Goal: Task Accomplishment & Management: Manage account settings

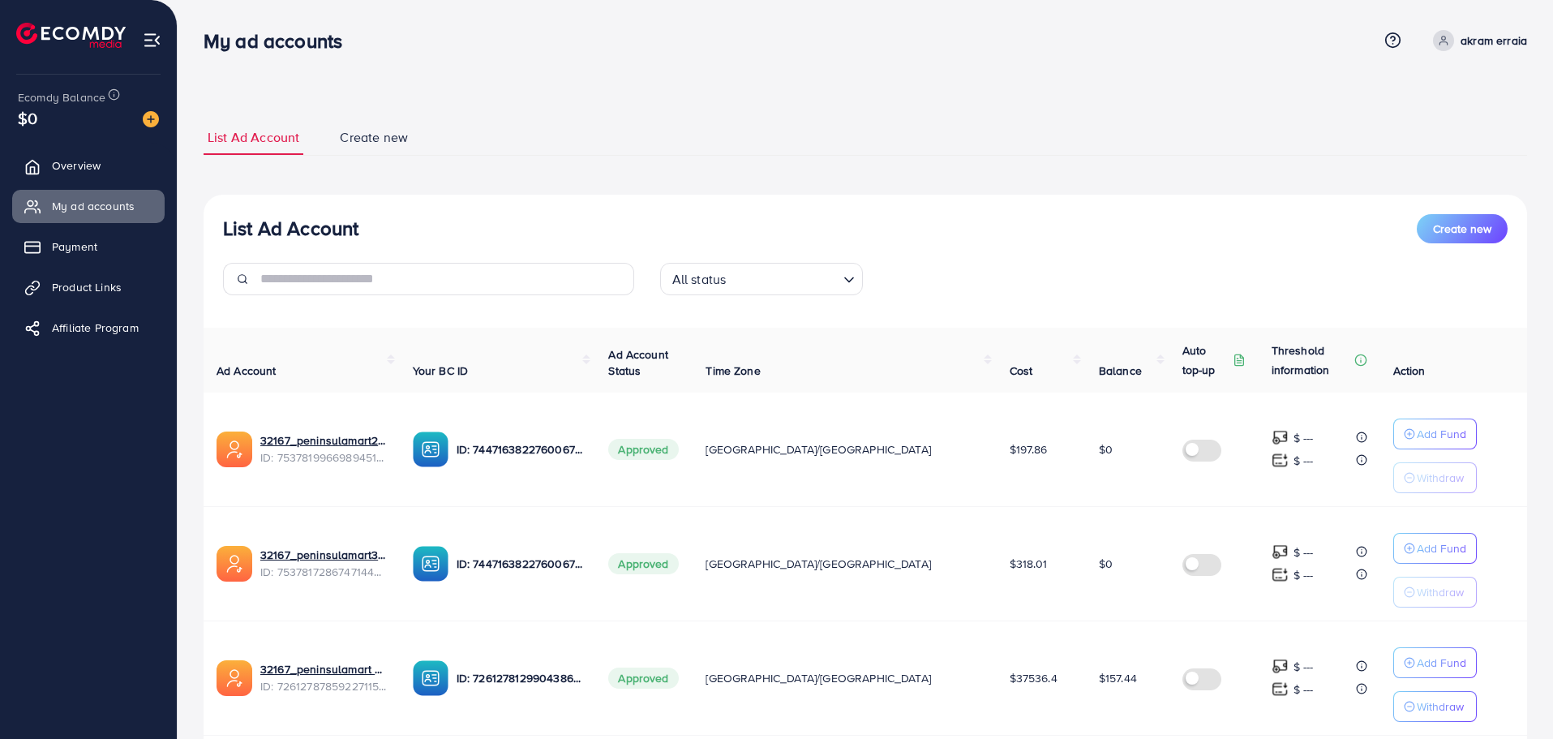
click at [1099, 677] on span "$157.44" at bounding box center [1118, 678] width 38 height 16
copy span "157.44"
click at [671, 175] on div "List Ad Account Create new List Ad Account Create new All status Loading... Ad …" at bounding box center [865, 463] width 1323 height 687
click at [151, 118] on img at bounding box center [151, 119] width 16 height 16
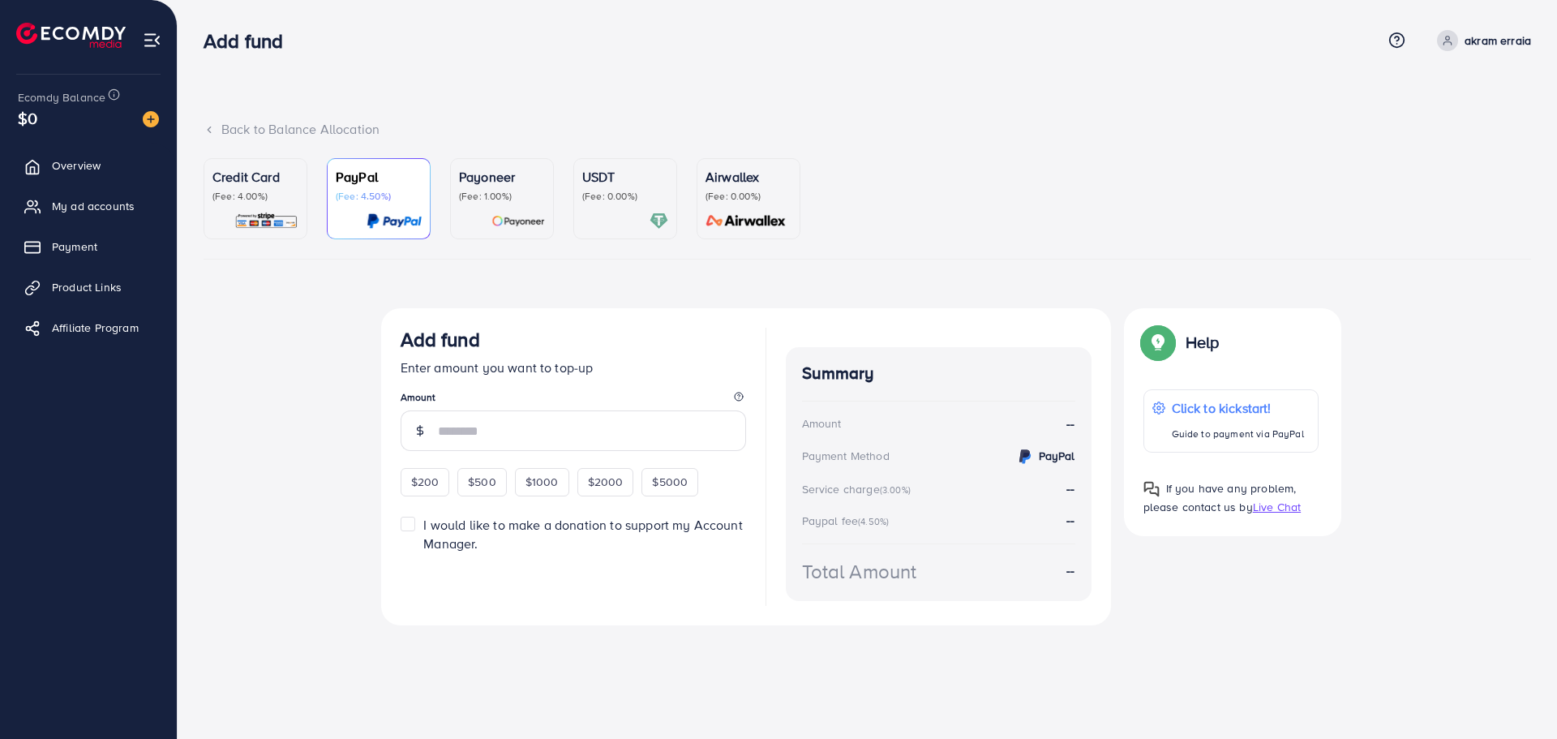
click at [244, 183] on p "Credit Card" at bounding box center [255, 176] width 86 height 19
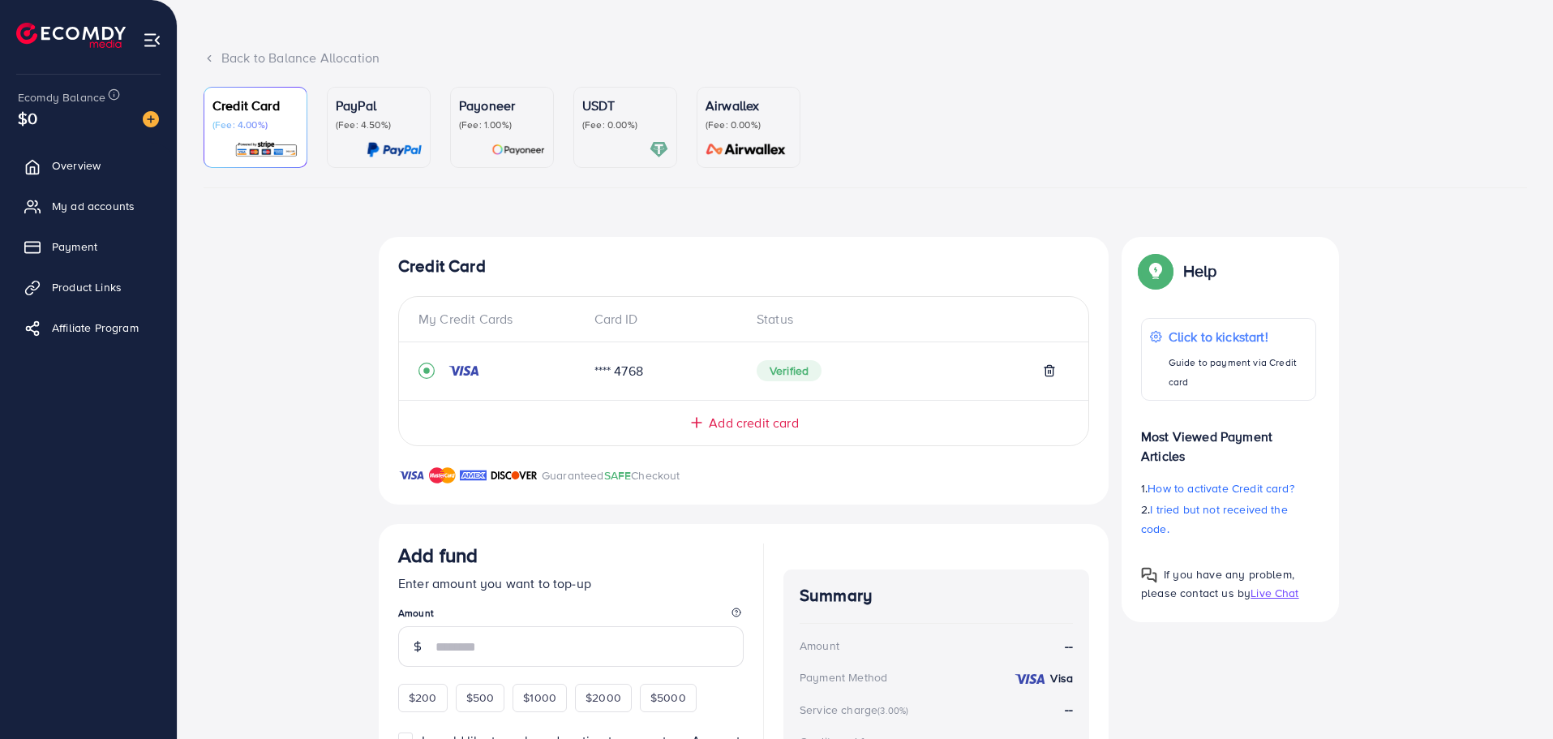
scroll to position [238, 0]
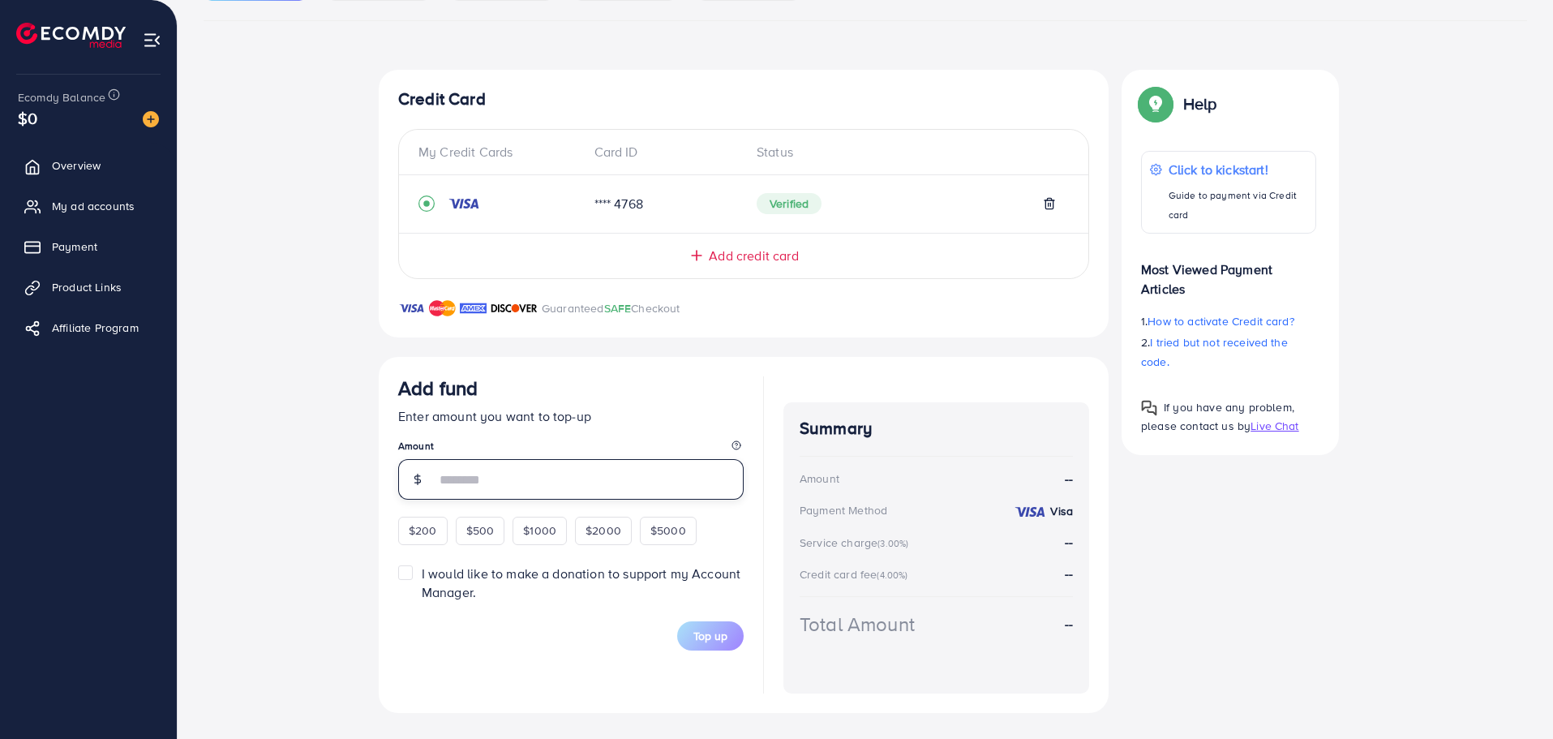
click at [501, 479] on input "number" at bounding box center [589, 479] width 308 height 41
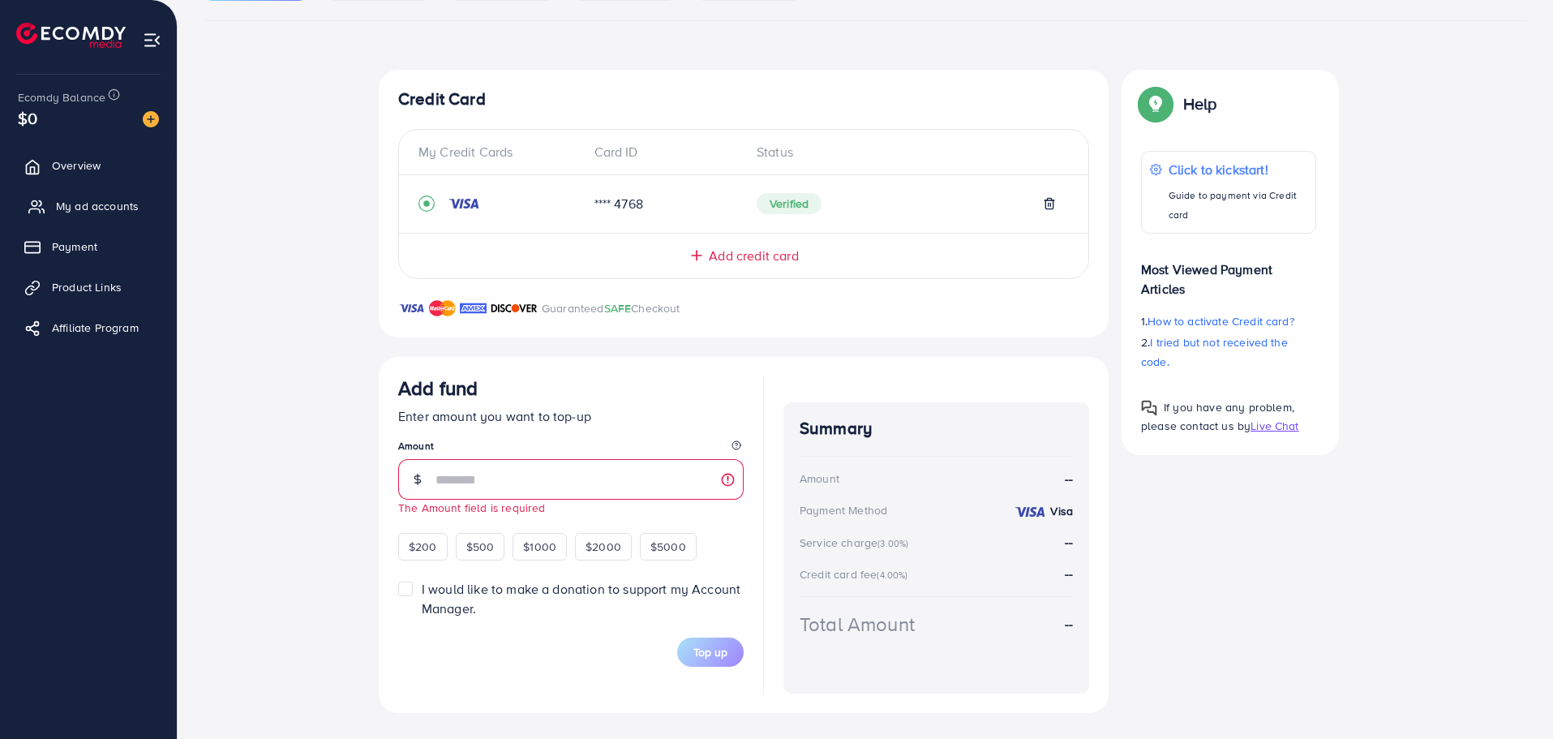
click at [83, 202] on span "My ad accounts" at bounding box center [97, 206] width 83 height 16
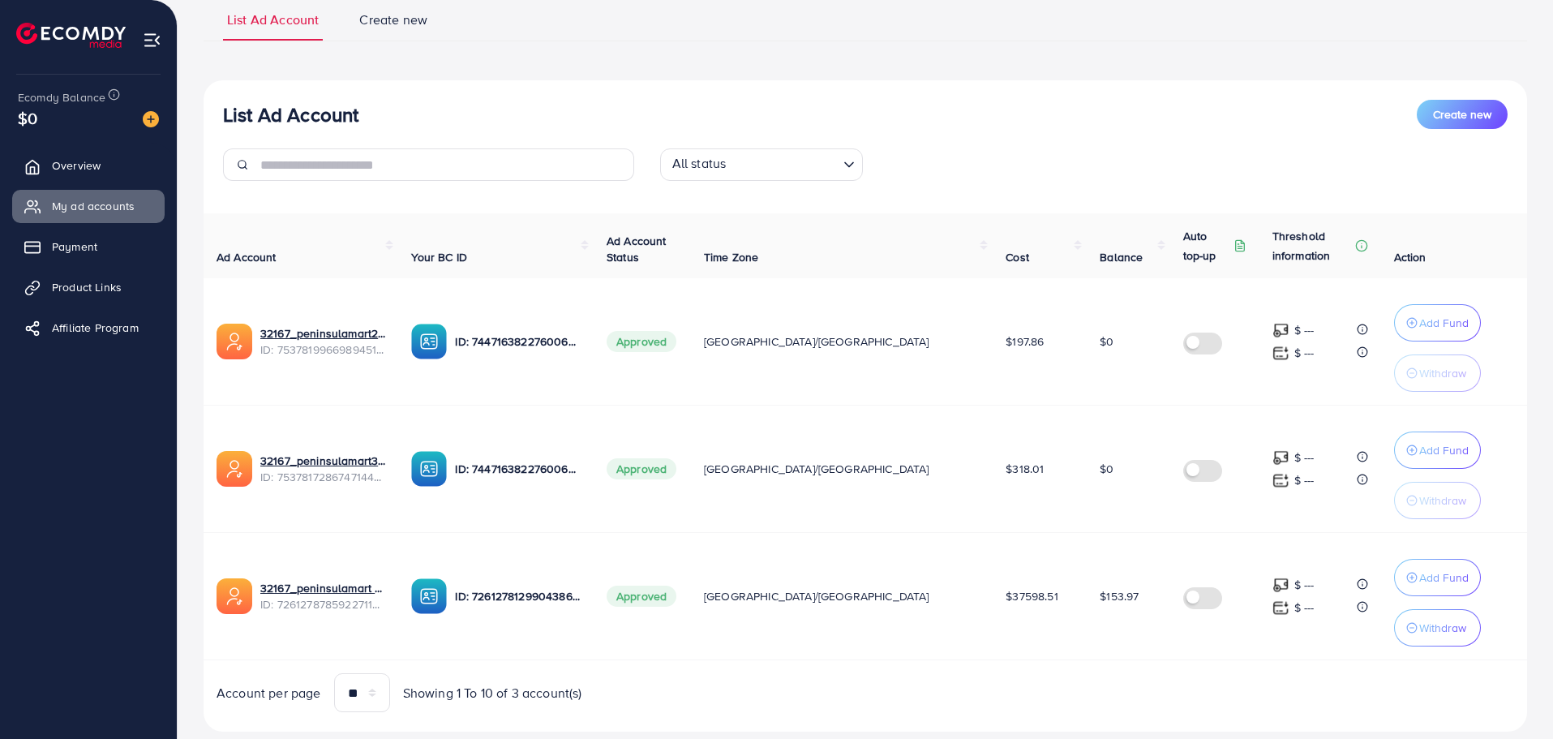
scroll to position [161, 0]
